Goal: Transaction & Acquisition: Download file/media

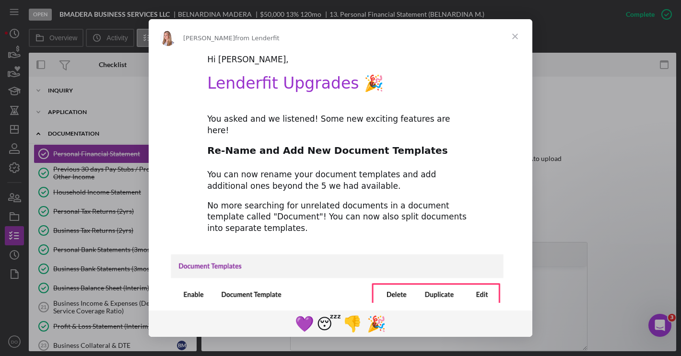
click at [513, 35] on span "Close" at bounding box center [515, 36] width 35 height 35
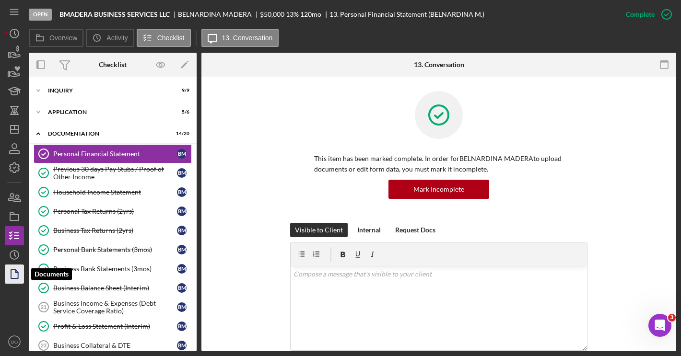
click at [14, 276] on icon "button" at bounding box center [14, 274] width 24 height 24
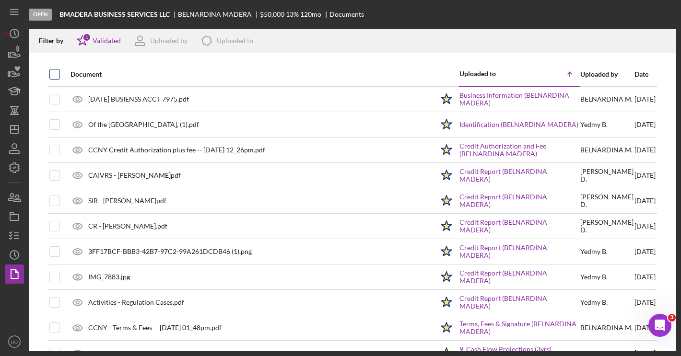
click at [57, 73] on input "checkbox" at bounding box center [55, 75] width 10 height 10
checkbox input "true"
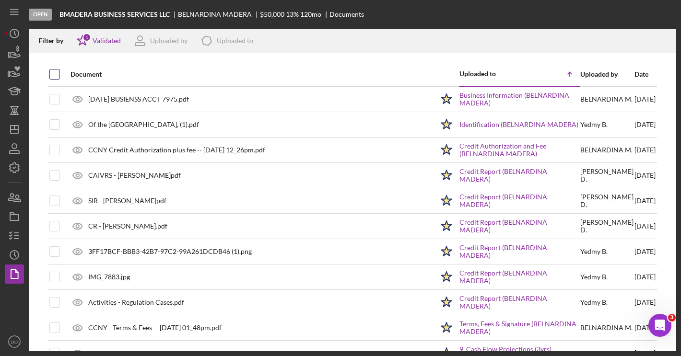
checkbox input "true"
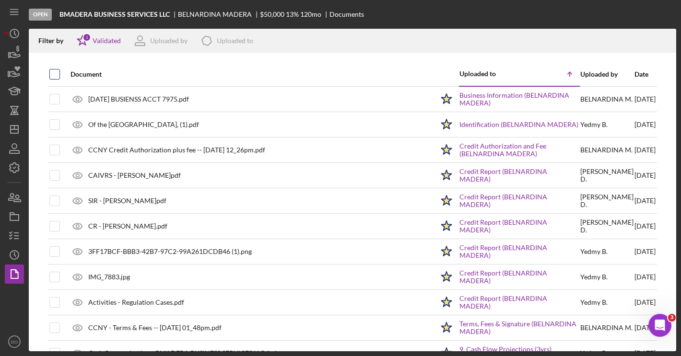
checkbox input "true"
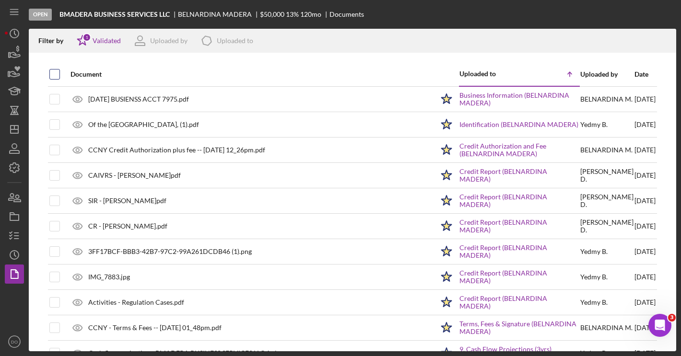
checkbox input "true"
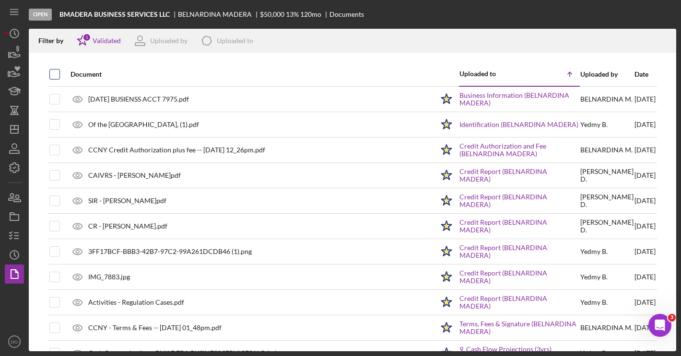
checkbox input "true"
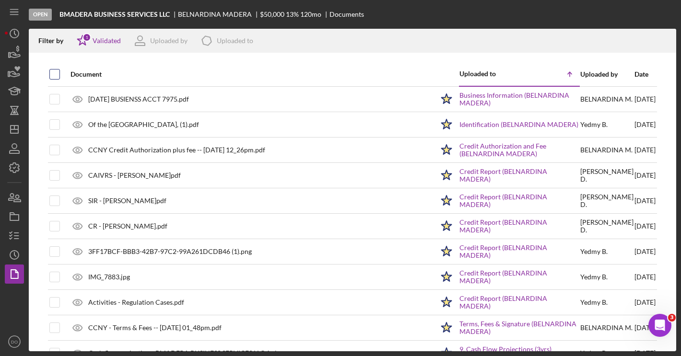
checkbox input "true"
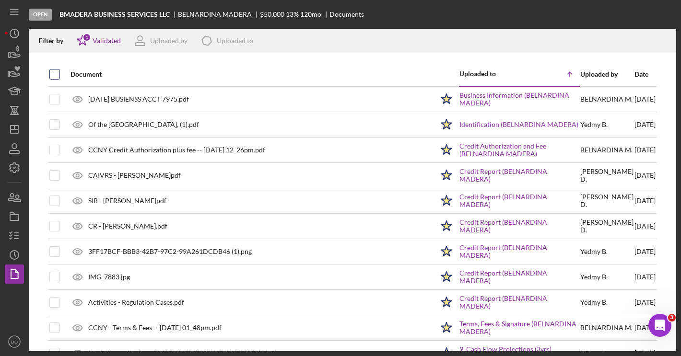
checkbox input "true"
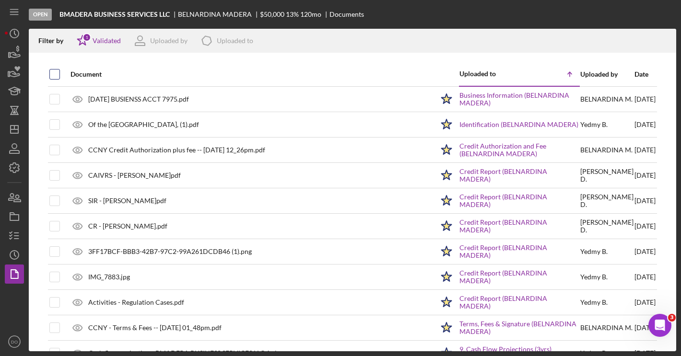
checkbox input "true"
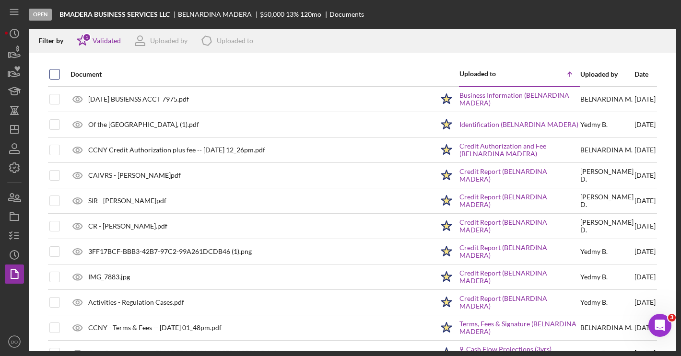
checkbox input "true"
click at [665, 40] on icon "Icon/Download" at bounding box center [665, 41] width 22 height 22
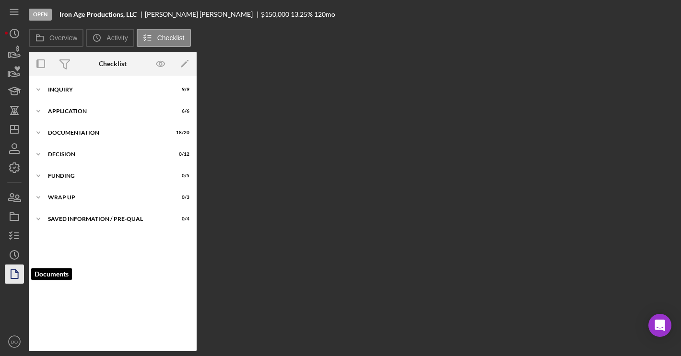
click at [11, 274] on polygon "button" at bounding box center [14, 274] width 7 height 9
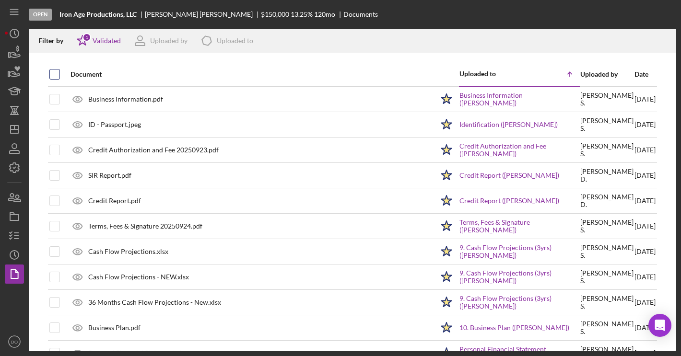
click at [53, 73] on input "checkbox" at bounding box center [55, 75] width 10 height 10
checkbox input "true"
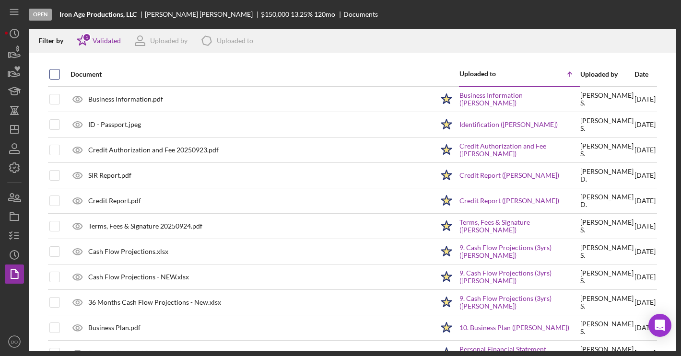
checkbox input "true"
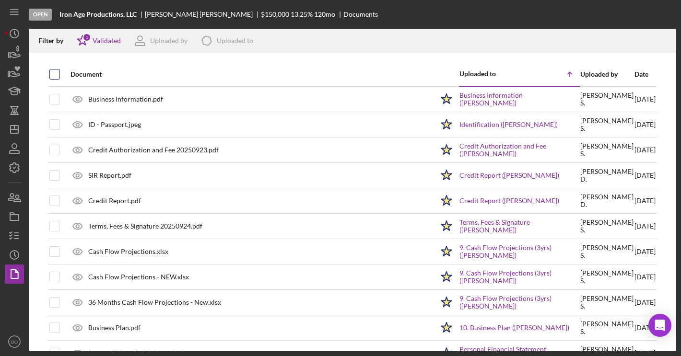
checkbox input "true"
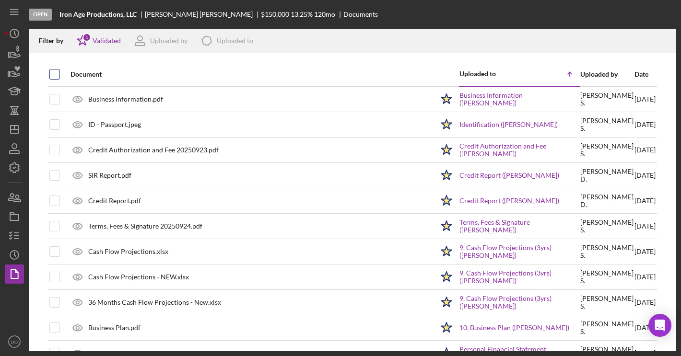
checkbox input "true"
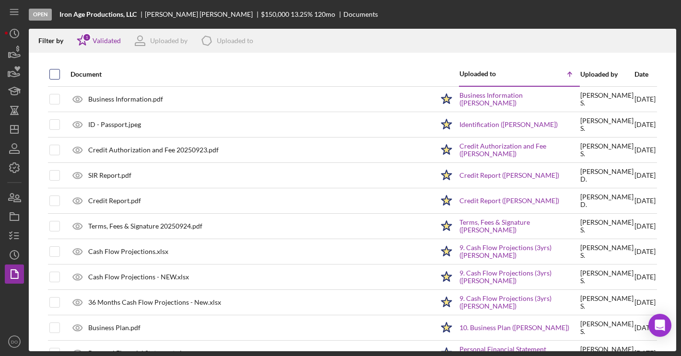
checkbox input "true"
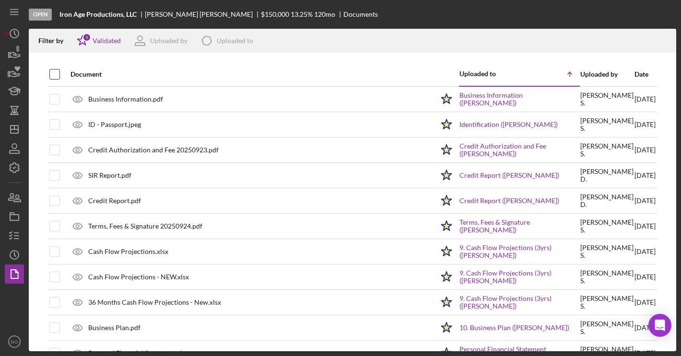
checkbox input "true"
click at [667, 38] on icon "button" at bounding box center [664, 38] width 8 height 5
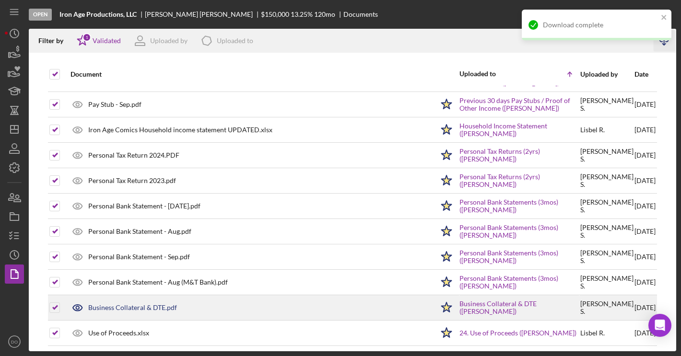
scroll to position [432, 0]
